Goal: Transaction & Acquisition: Purchase product/service

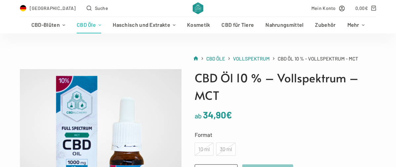
scroll to position [88, 0]
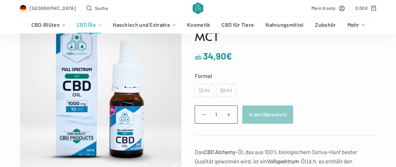
click at [200, 88] on div "10 ml" at bounding box center [204, 90] width 19 height 13
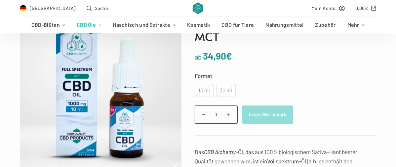
click at [268, 113] on button "In den Warenkorb" at bounding box center [267, 114] width 51 height 18
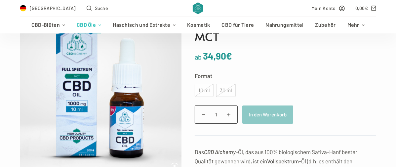
click at [202, 86] on div "10 ml" at bounding box center [204, 90] width 19 height 13
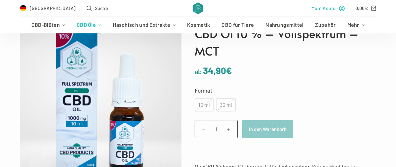
click at [328, 6] on span "Mein Konto" at bounding box center [323, 8] width 24 height 8
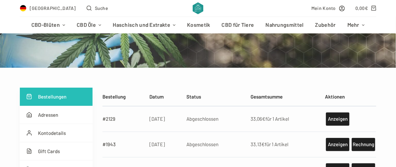
scroll to position [81, 0]
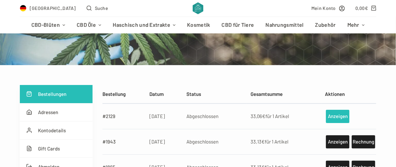
click at [337, 114] on link "Anzeigen" at bounding box center [337, 116] width 23 height 13
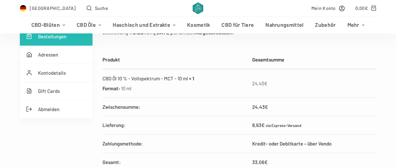
scroll to position [176, 0]
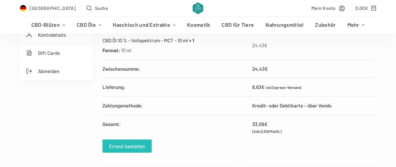
click at [115, 151] on link "Erneut bestellen" at bounding box center [126, 145] width 49 height 13
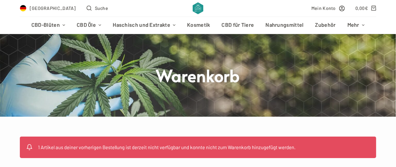
scroll to position [58, 0]
